Goal: Information Seeking & Learning: Find contact information

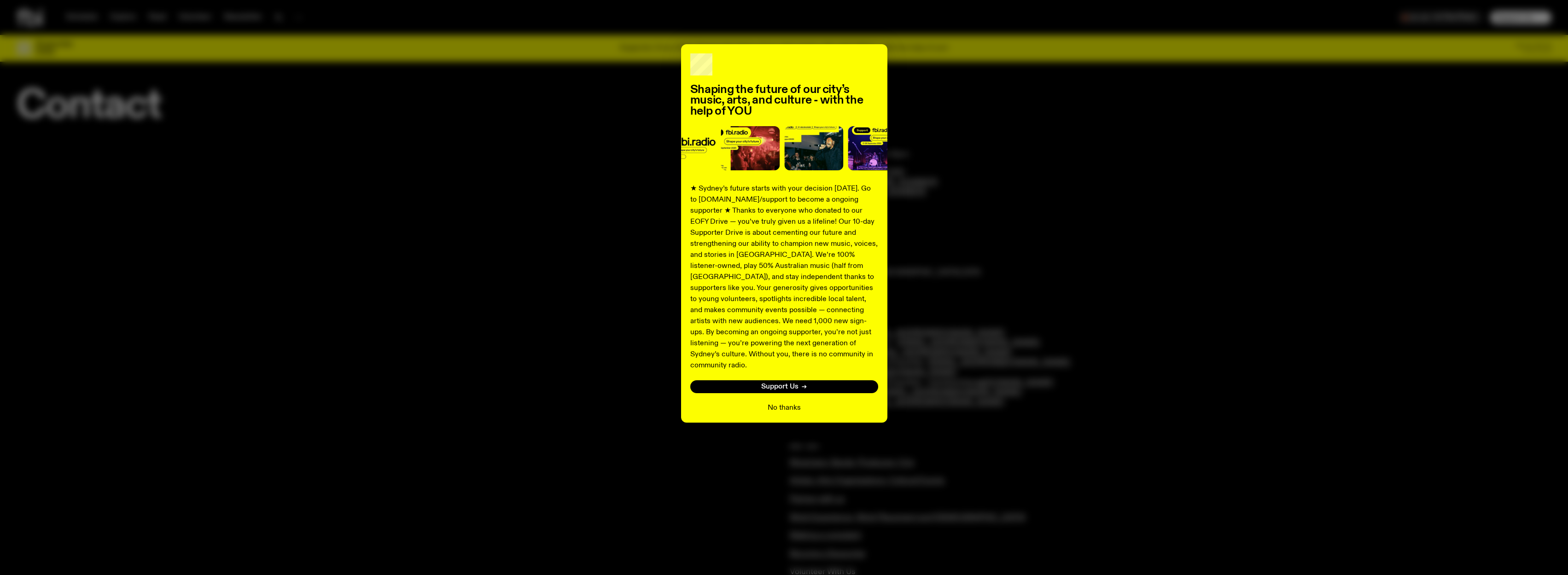
click at [787, 402] on button "No thanks" at bounding box center [784, 407] width 34 height 11
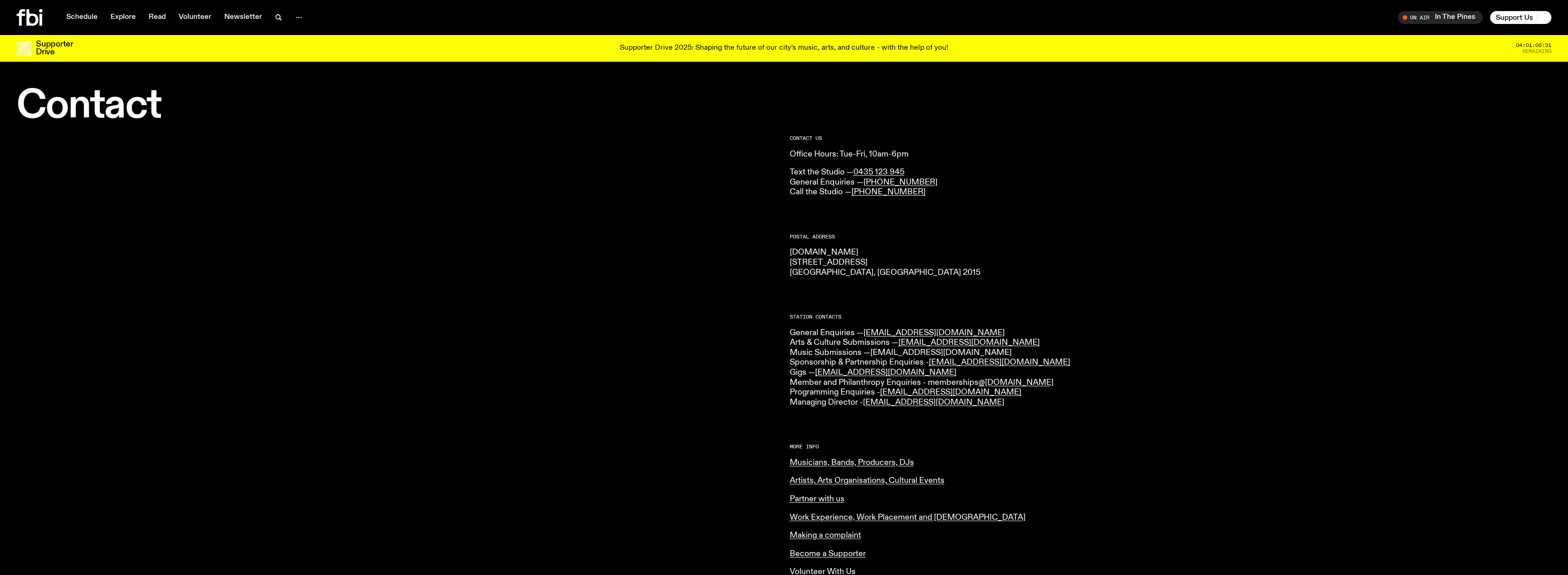
click at [897, 353] on link "[EMAIL_ADDRESS][DOMAIN_NAME]" at bounding box center [941, 352] width 141 height 8
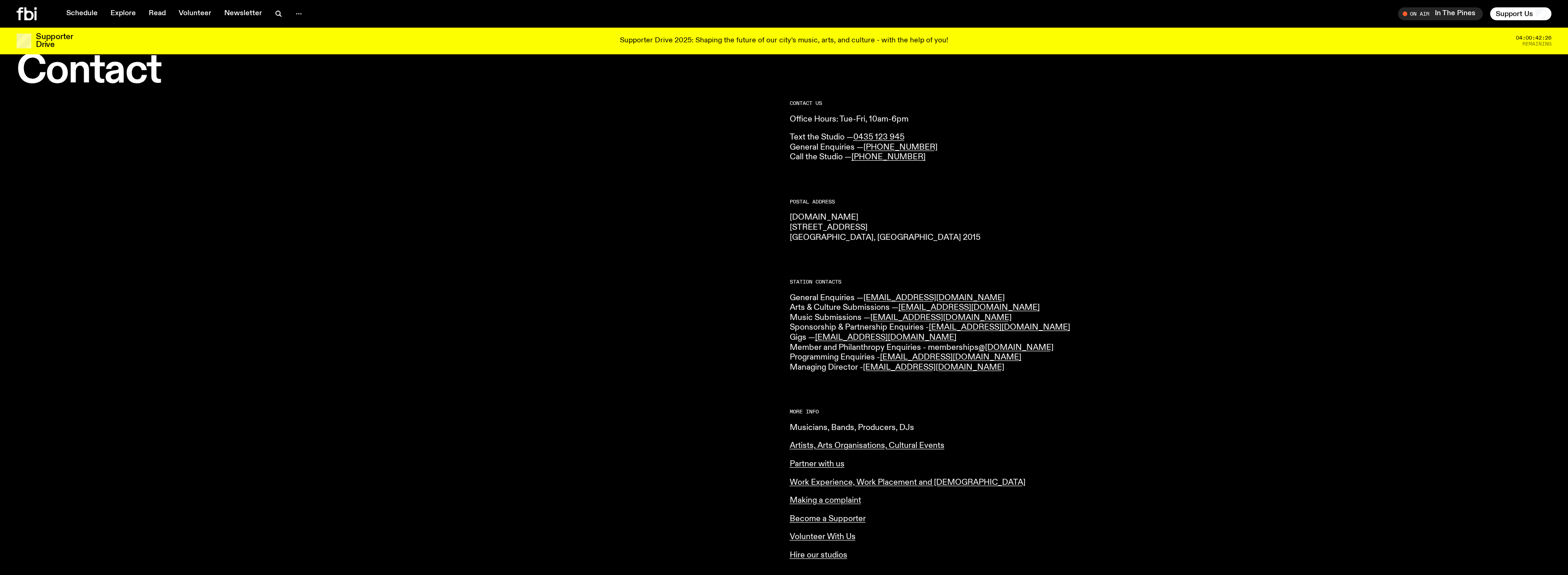
click at [806, 427] on link "Musicians, Bands, Producers, DJs" at bounding box center [851, 427] width 124 height 8
drag, startPoint x: 890, startPoint y: 242, endPoint x: 799, endPoint y: 230, distance: 91.8
click at [799, 230] on p "fbi.radio 44-54 Botany Road Alexandria, NSW 2015" at bounding box center [1170, 227] width 762 height 30
click at [744, 226] on div at bounding box center [397, 370] width 762 height 540
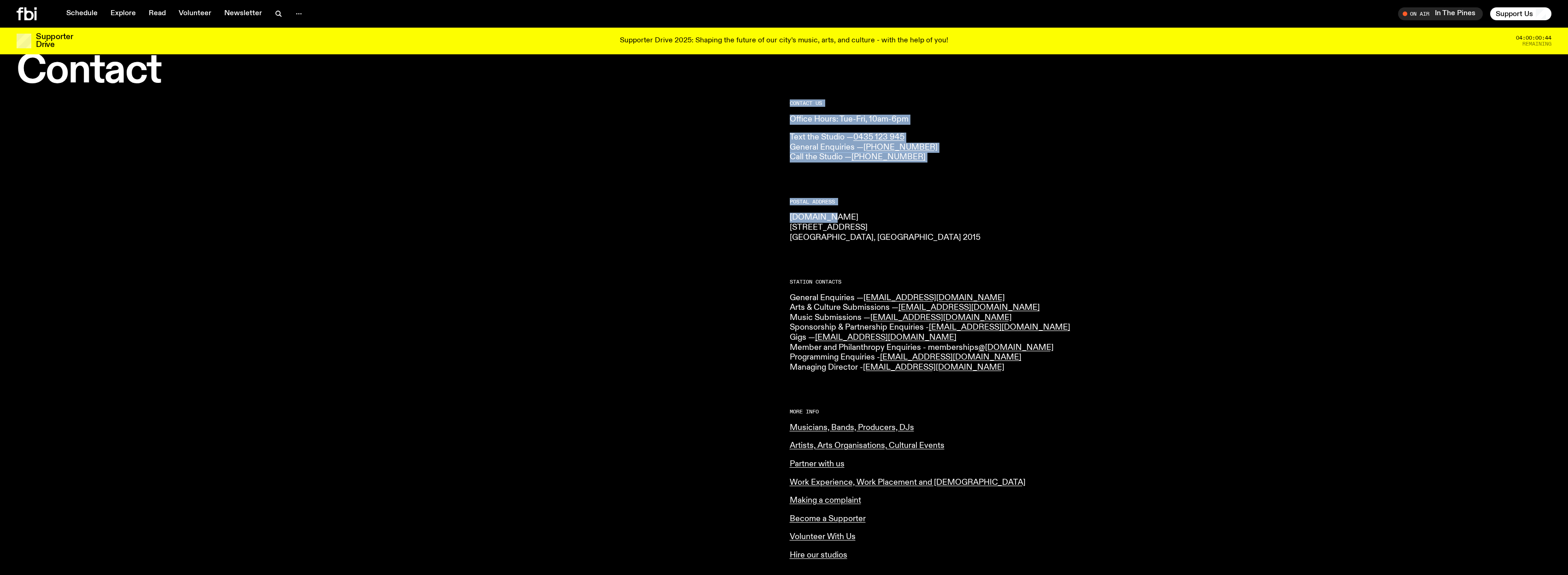
drag, startPoint x: 814, startPoint y: 215, endPoint x: 829, endPoint y: 221, distance: 16.2
click at [829, 221] on div "CONTACT US Office Hours: Tue-Fri, 10am-6pm Text the Studio — 0435 123 945 Gener…" at bounding box center [784, 383] width 1568 height 588
click at [829, 221] on p "fbi.radio 44-54 Botany Road Alexandria, NSW 2015" at bounding box center [1170, 227] width 762 height 30
drag, startPoint x: 781, startPoint y: 218, endPoint x: 827, endPoint y: 218, distance: 46.0
click at [827, 218] on div "CONTACT US Office Hours: Tue-Fri, 10am-6pm Text the Studio — 0435 123 945 Gener…" at bounding box center [784, 383] width 1568 height 588
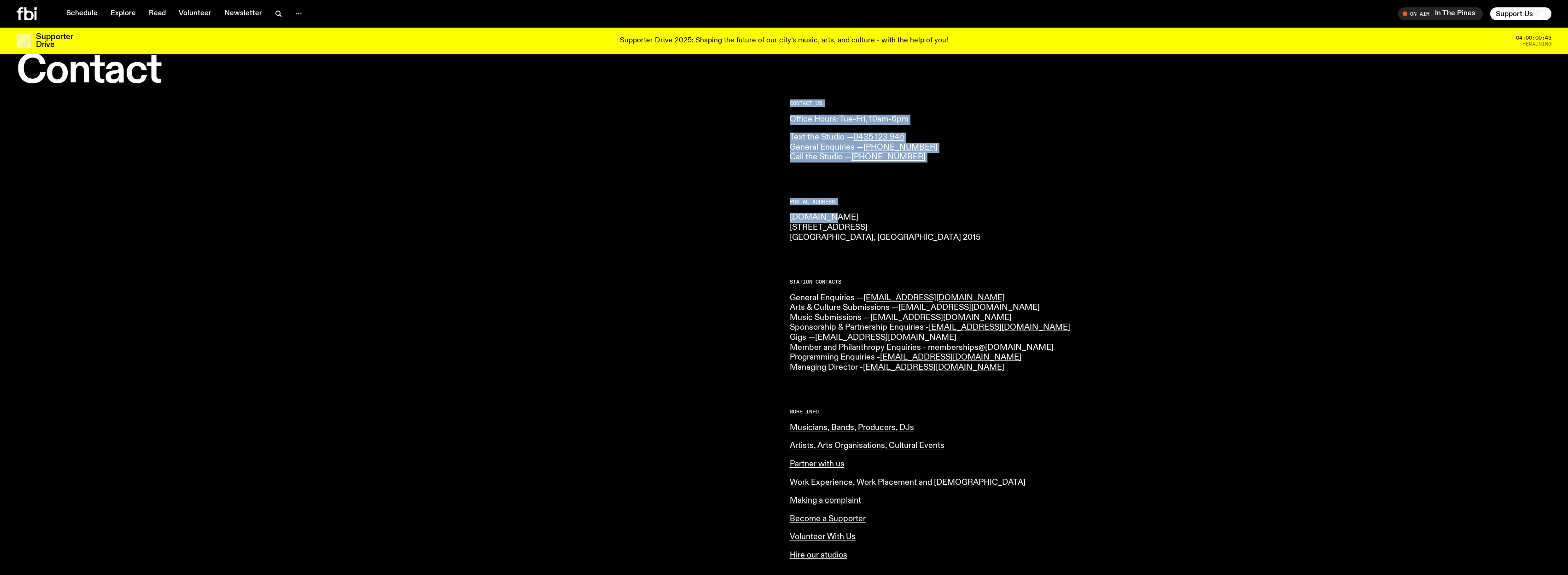
click at [827, 218] on p "fbi.radio 44-54 Botany Road Alexandria, NSW 2015" at bounding box center [1170, 227] width 762 height 30
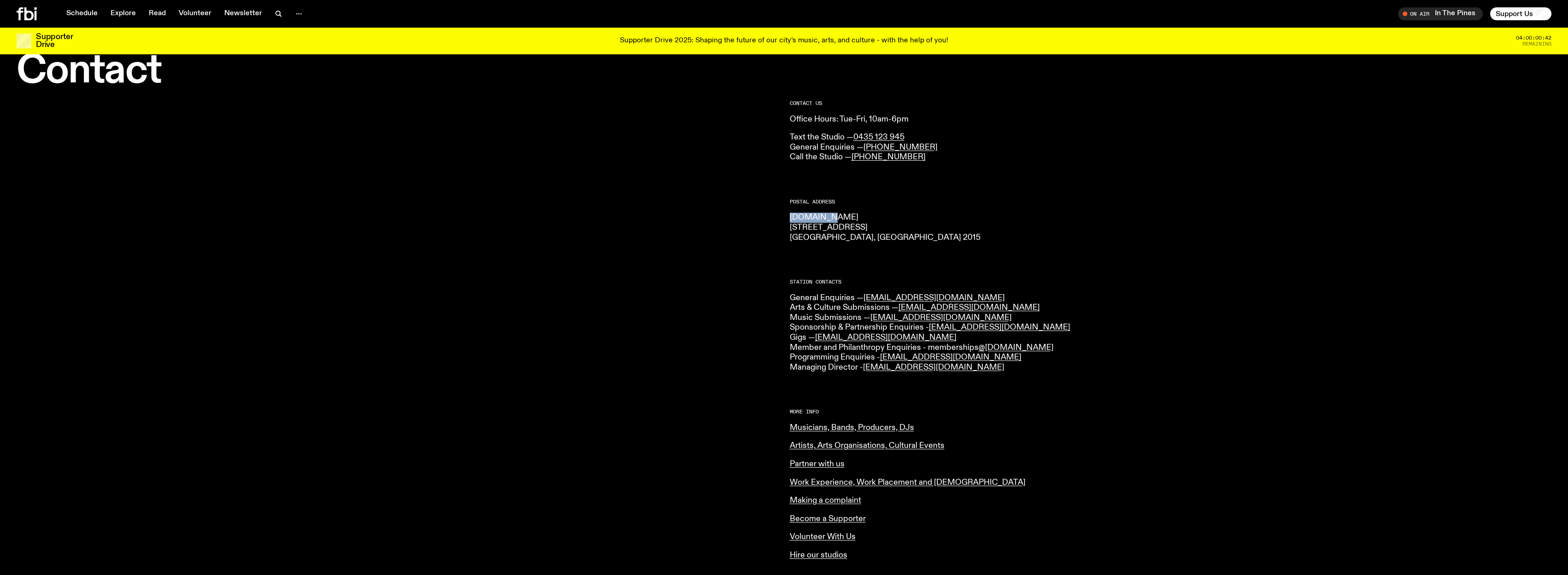
drag, startPoint x: 836, startPoint y: 218, endPoint x: 790, endPoint y: 217, distance: 46.0
click at [790, 217] on p "fbi.radio 44-54 Botany Road Alexandria, NSW 2015" at bounding box center [1170, 227] width 762 height 30
copy p "fbi.radio"
click at [788, 218] on div "CONTACT US Office Hours: Tue-Fri, 10am-6pm Text the Studio — 0435 123 945 Gener…" at bounding box center [784, 383] width 1568 height 588
drag, startPoint x: 785, startPoint y: 218, endPoint x: 894, endPoint y: 242, distance: 111.6
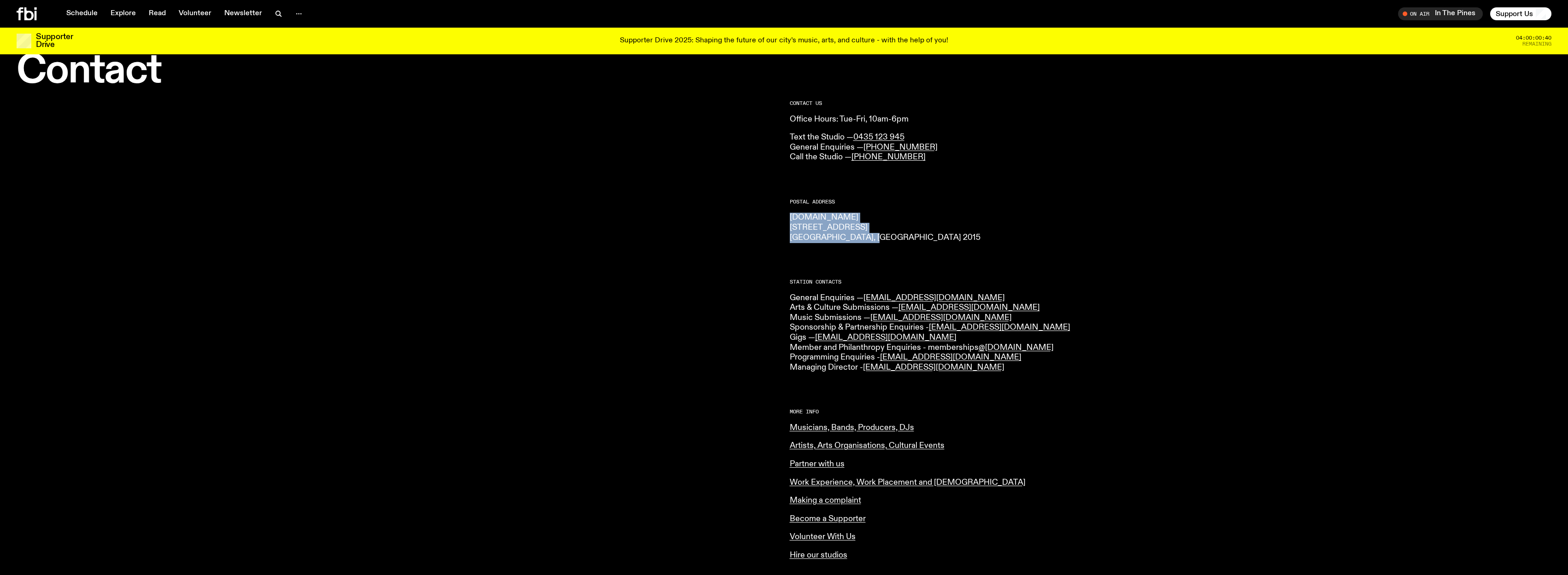
click at [894, 242] on div "CONTACT US Office Hours: Tue-Fri, 10am-6pm Text the Studio — 0435 123 945 Gener…" at bounding box center [784, 383] width 1568 height 588
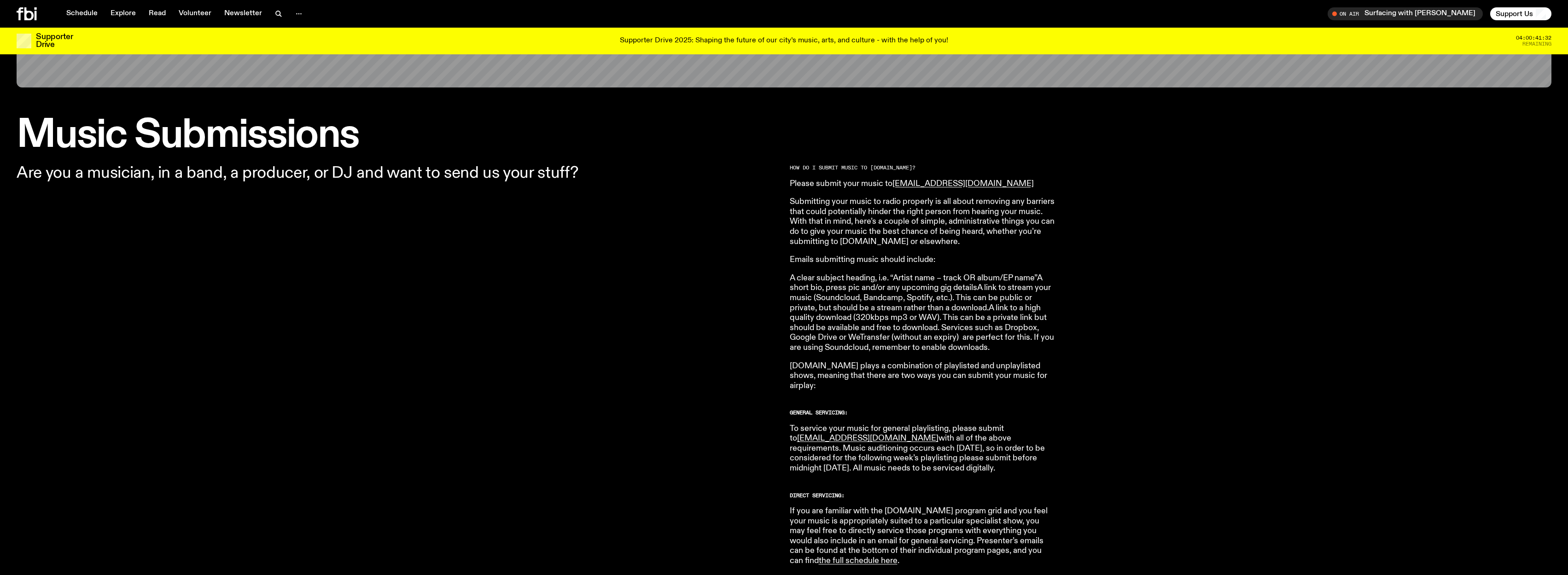
scroll to position [215, 0]
click at [822, 555] on link "the full schedule here" at bounding box center [858, 559] width 79 height 8
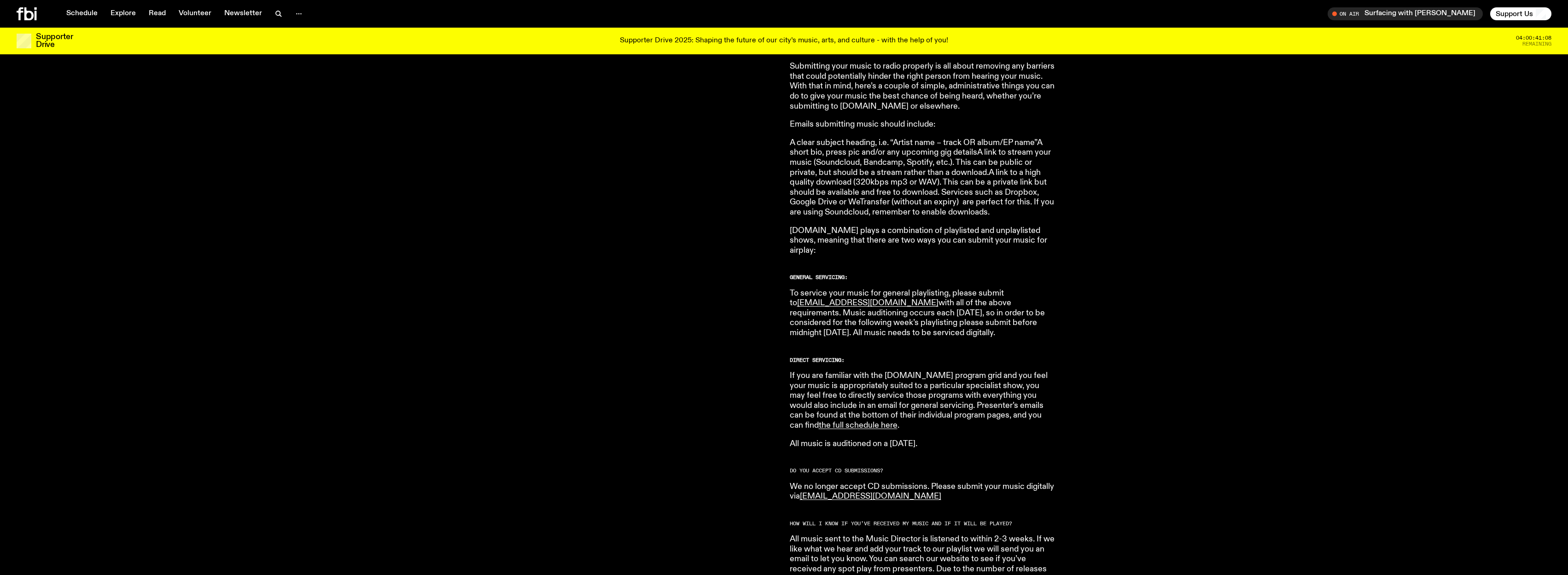
scroll to position [350, 0]
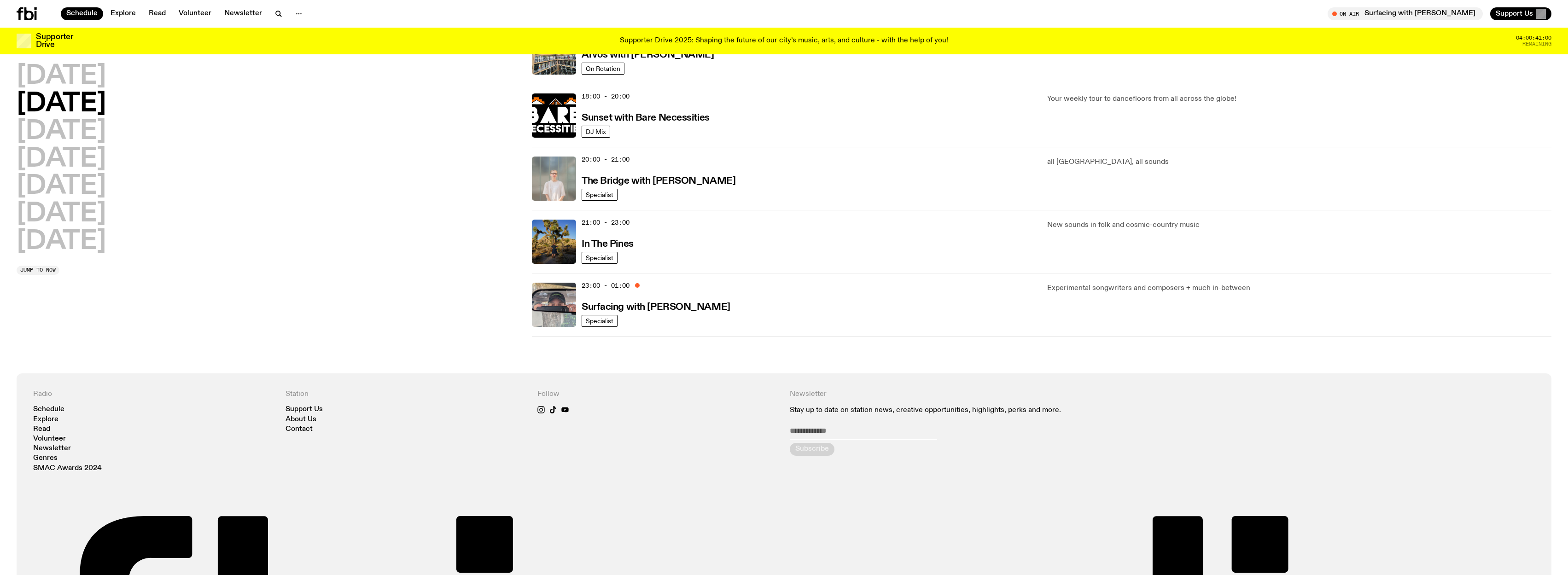
scroll to position [468, 0]
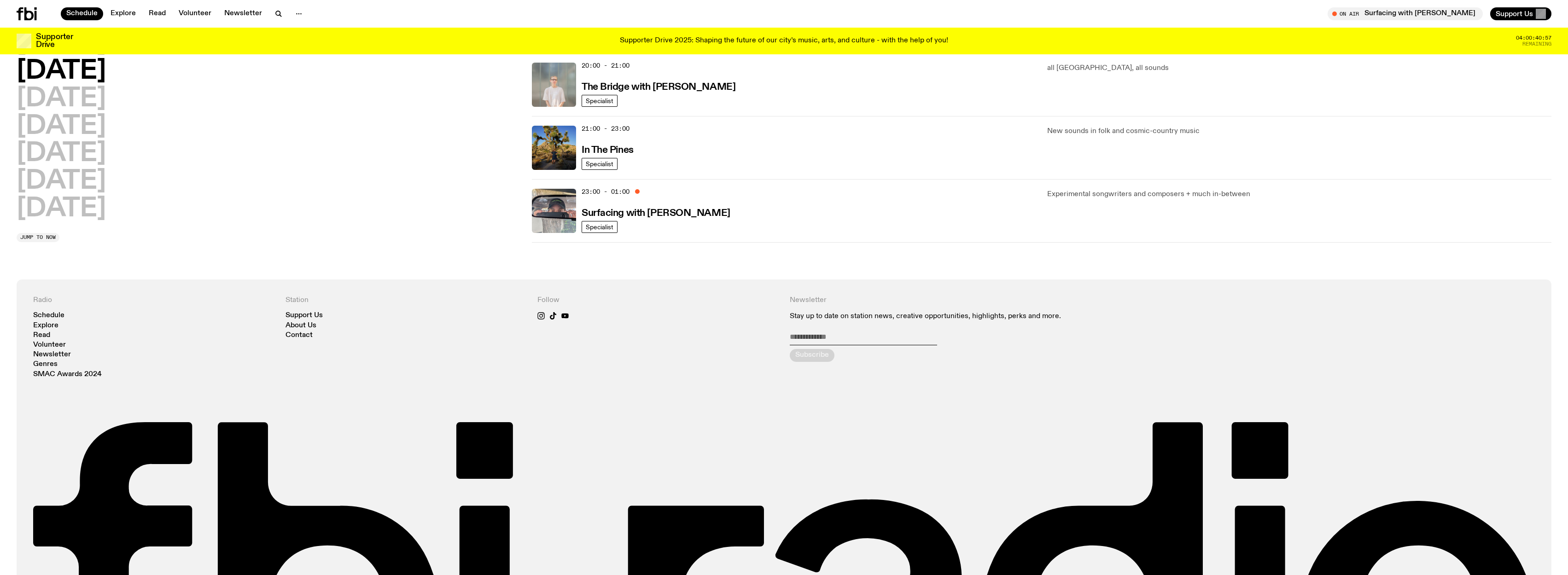
click at [697, 205] on div "23:00 - 01:00 Surfacing with Luke M de Zilva" at bounding box center [809, 210] width 455 height 44
click at [642, 214] on h3 "Surfacing with [PERSON_NAME]" at bounding box center [656, 213] width 149 height 10
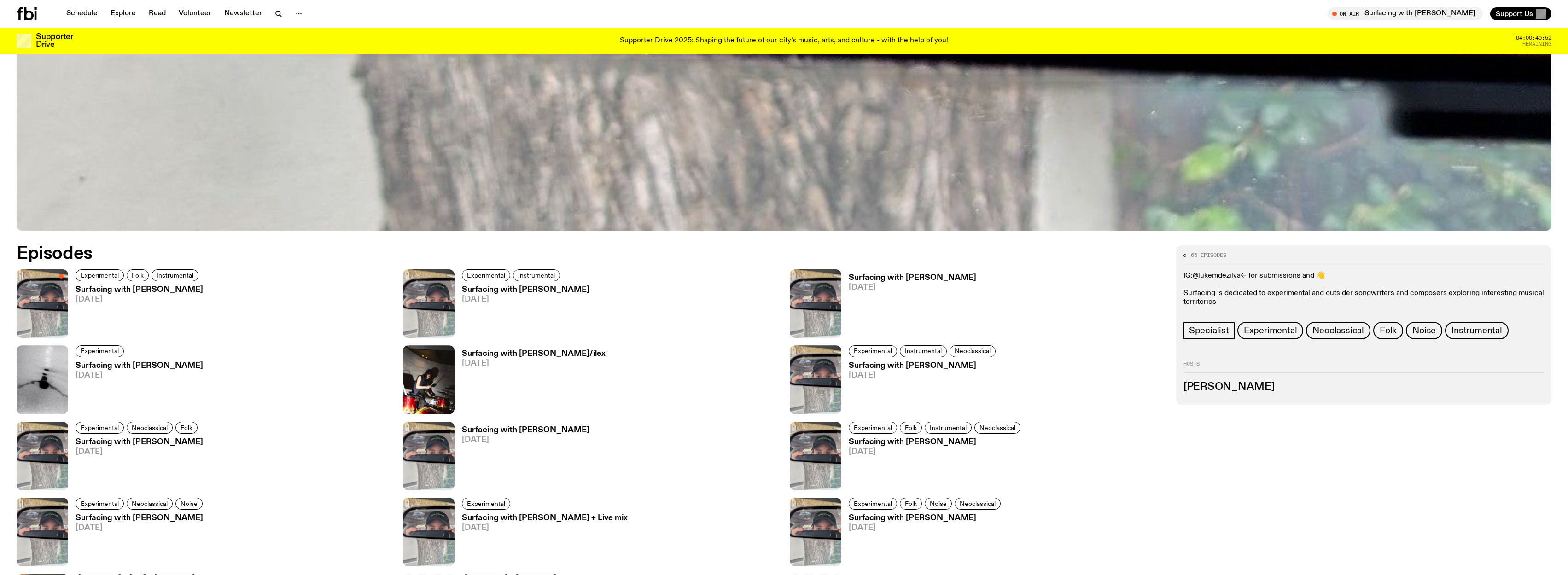
scroll to position [762, 0]
